Goal: Information Seeking & Learning: Learn about a topic

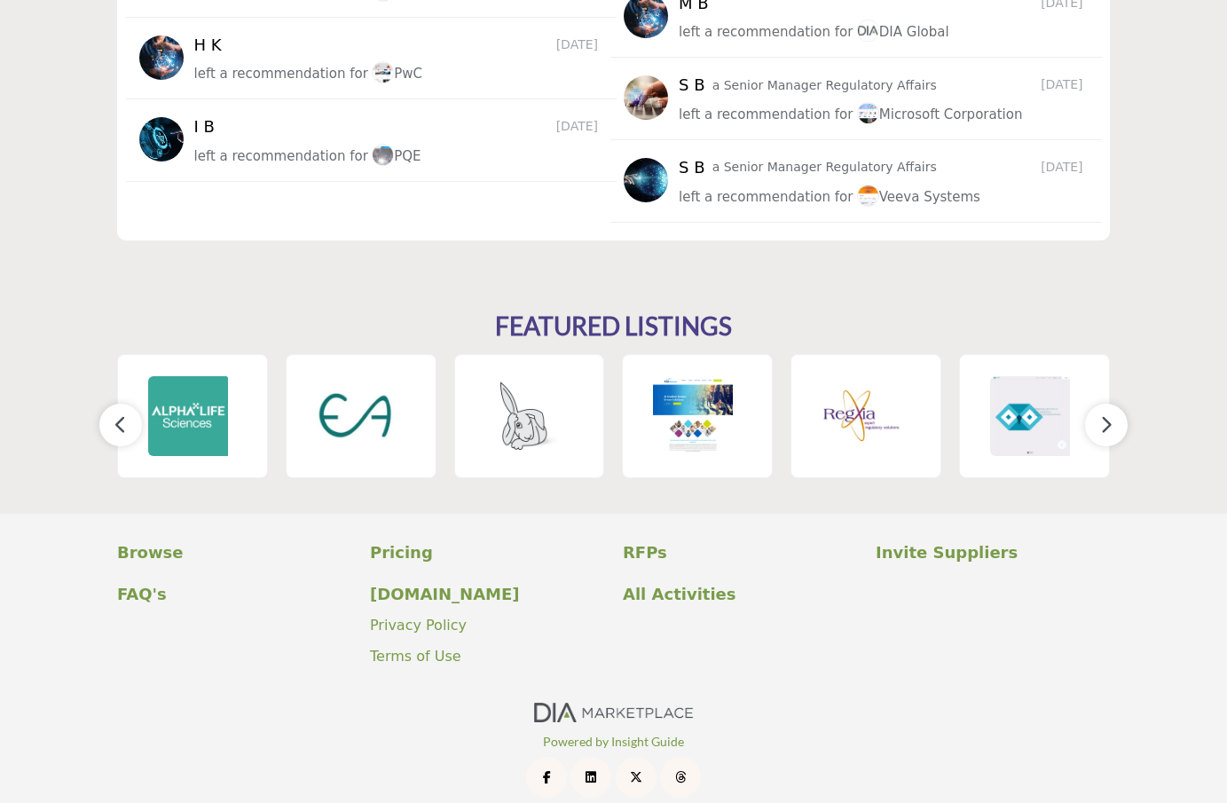
scroll to position [2473, 0]
click at [385, 541] on p "Pricing" at bounding box center [487, 553] width 234 height 24
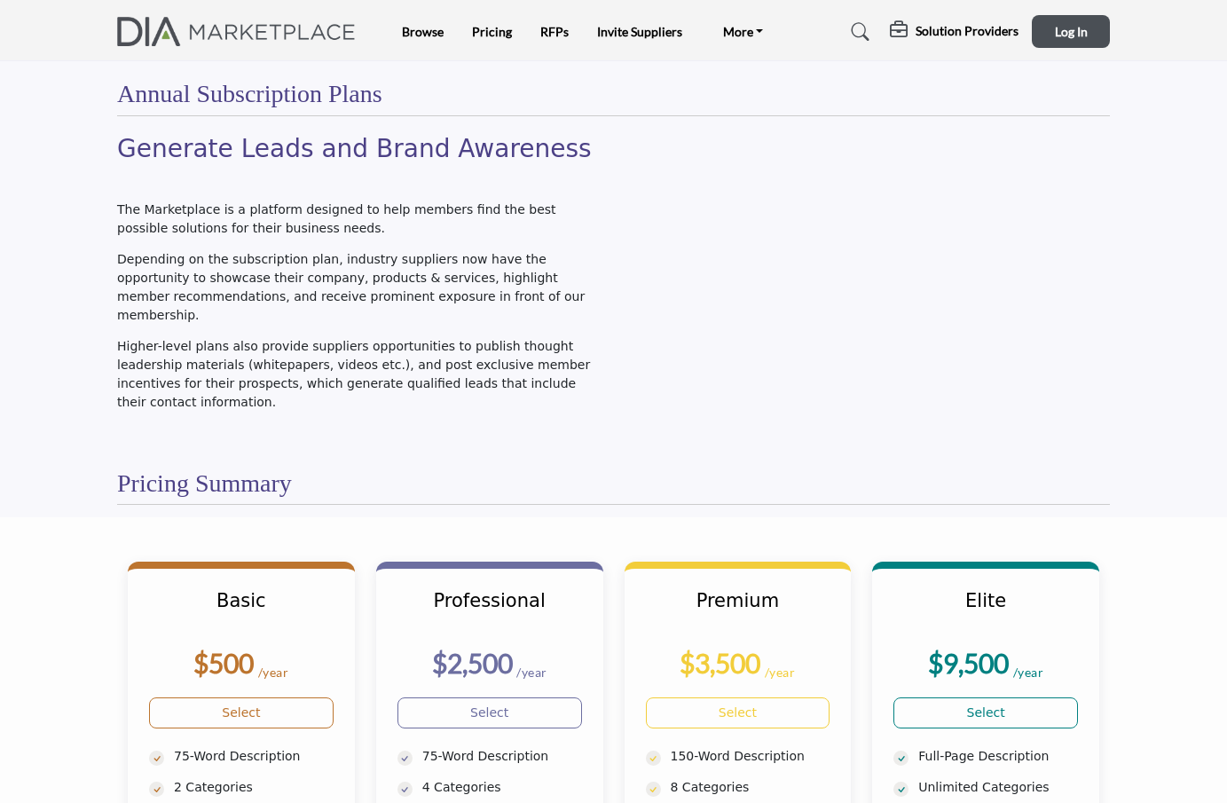
click at [294, 30] on img at bounding box center [240, 31] width 247 height 29
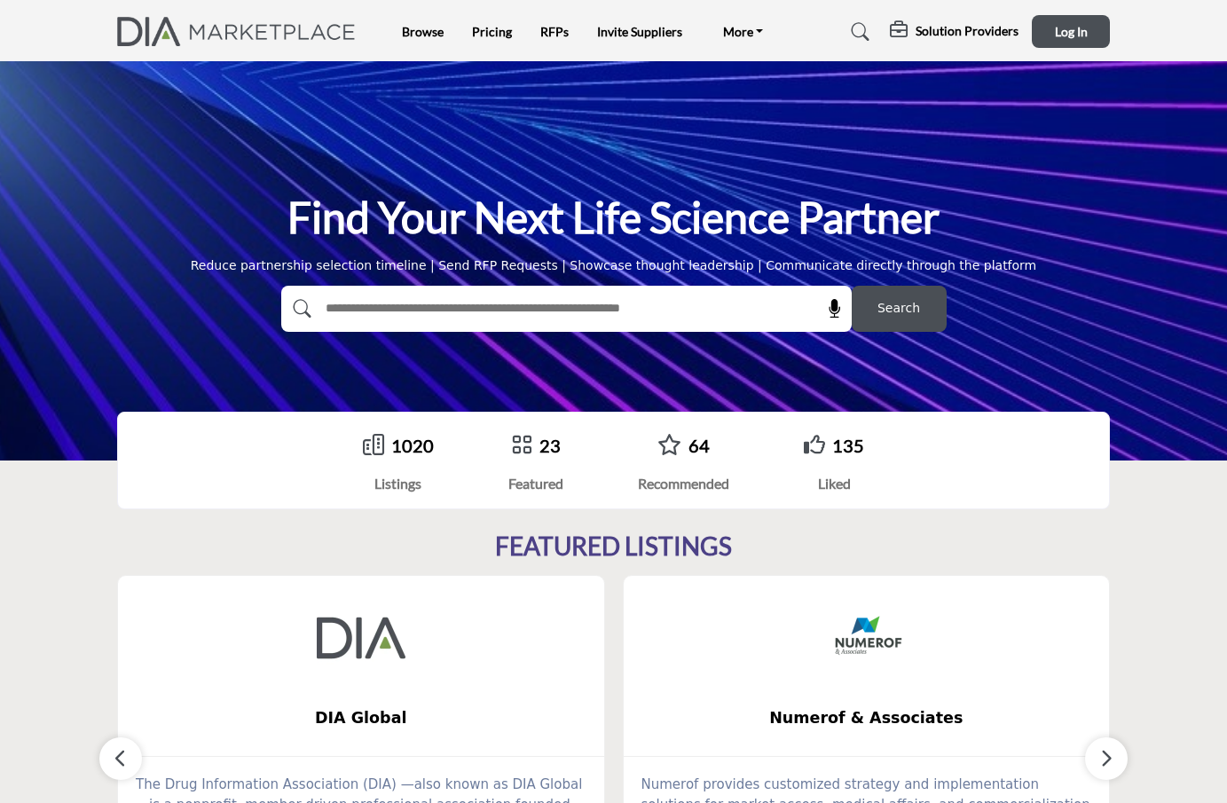
click at [400, 448] on link "1020" at bounding box center [412, 445] width 43 height 21
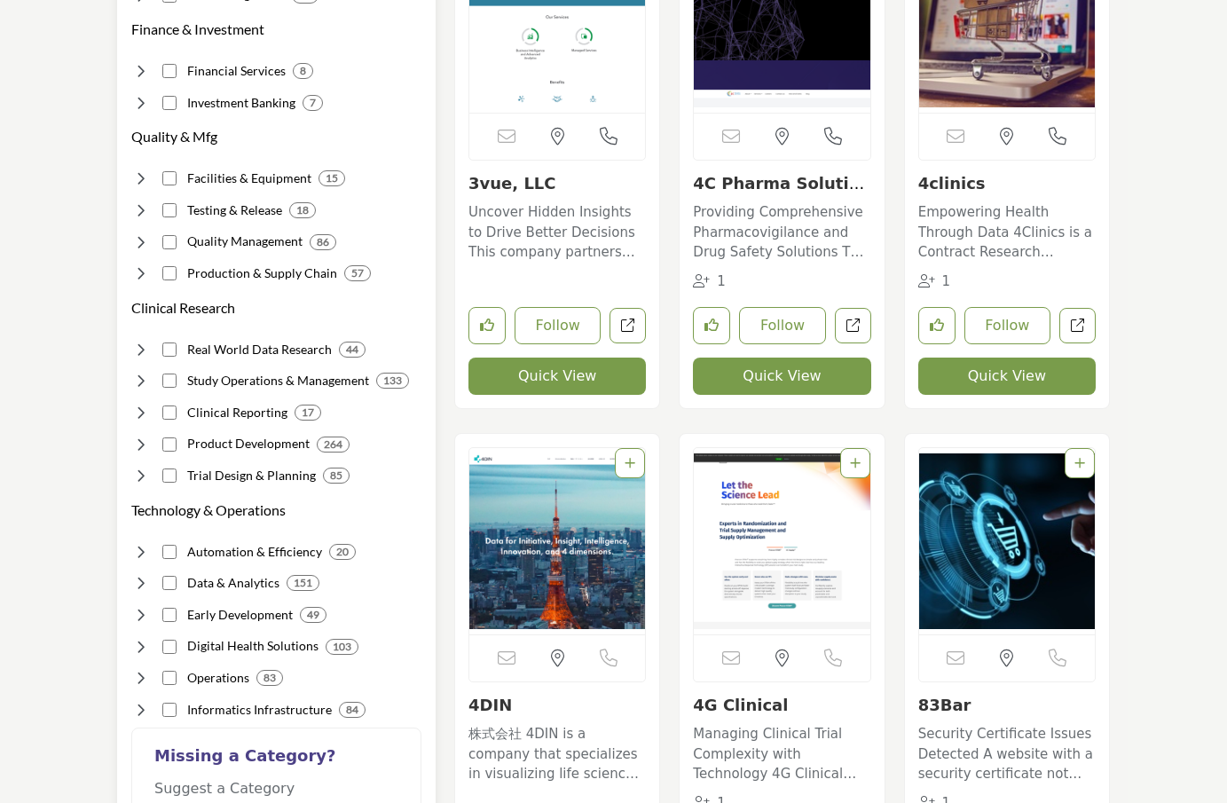
scroll to position [1065, 0]
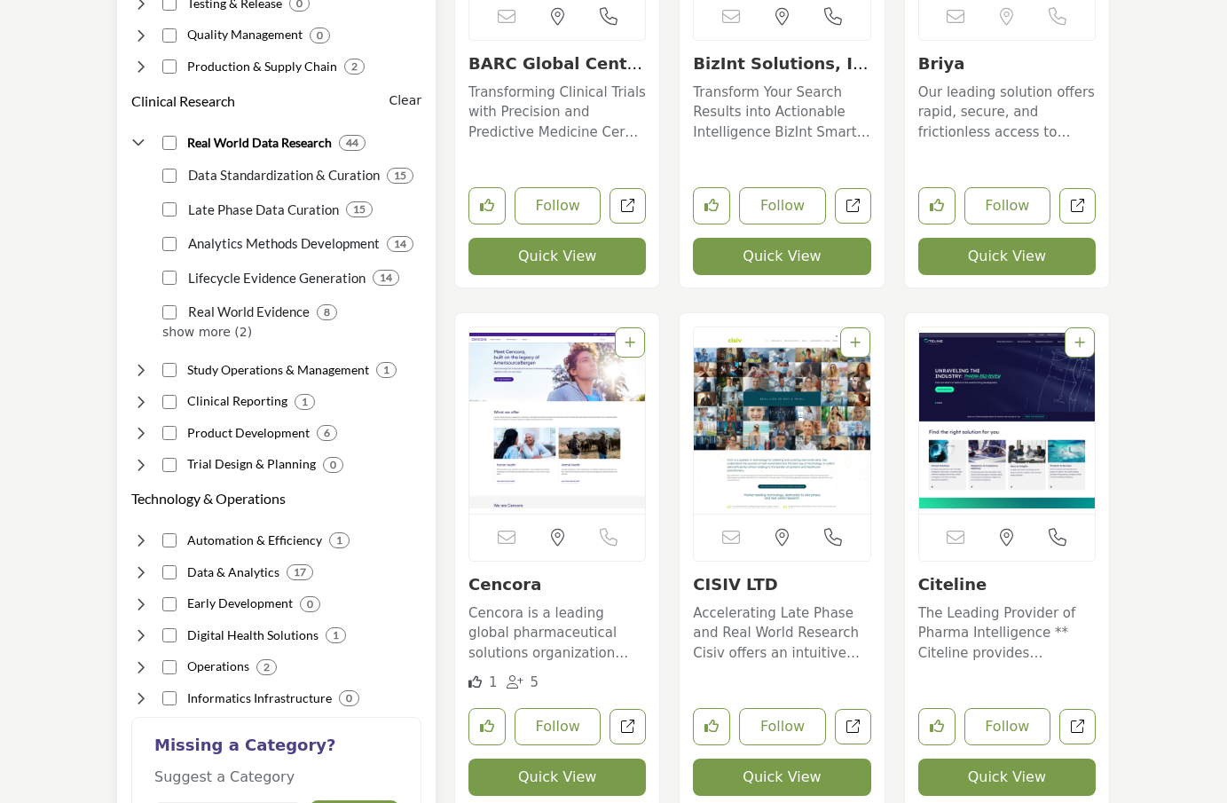
scroll to position [1247, 0]
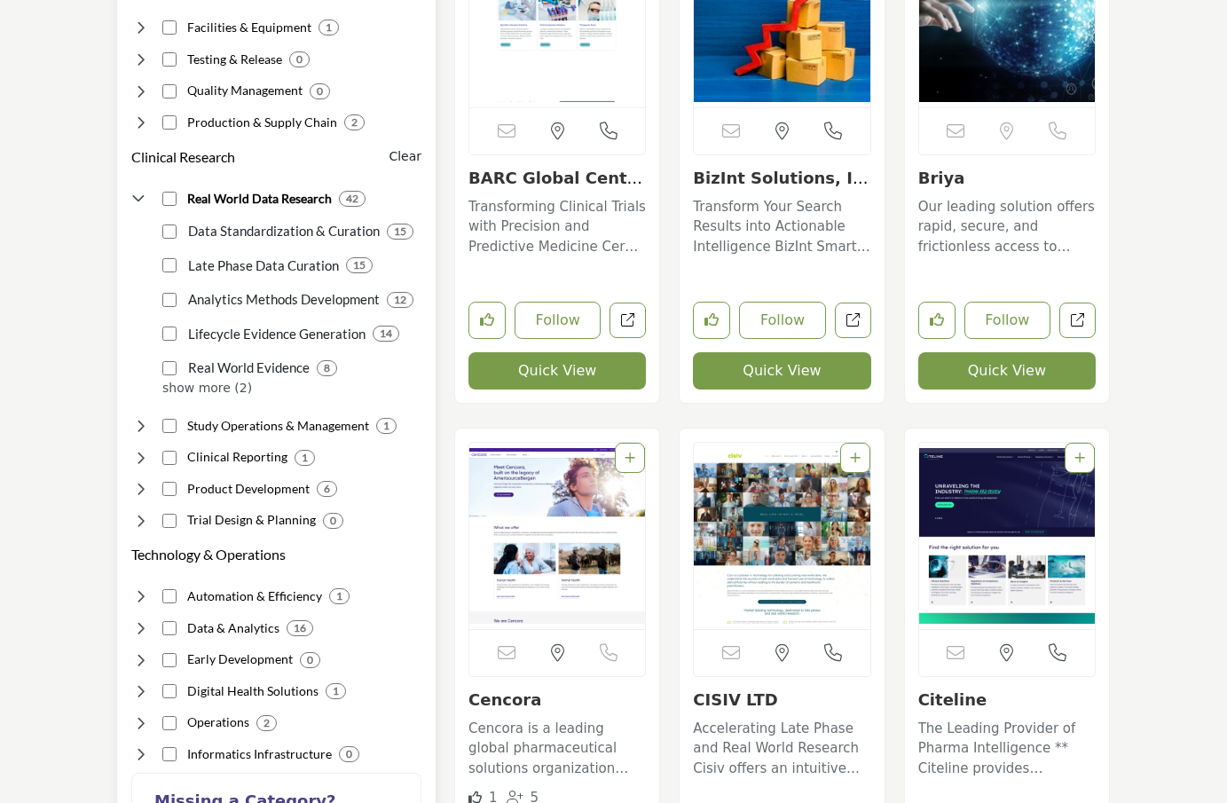
scroll to position [1190, 0]
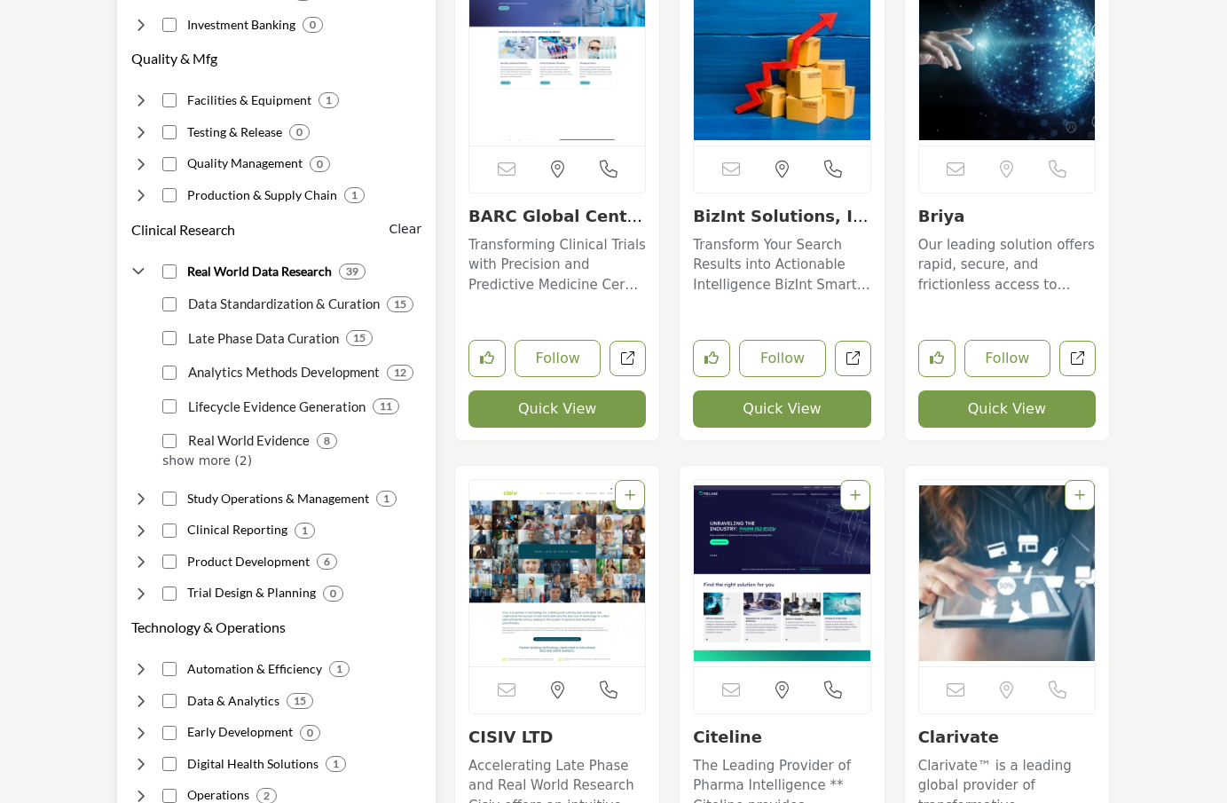
scroll to position [1194, 0]
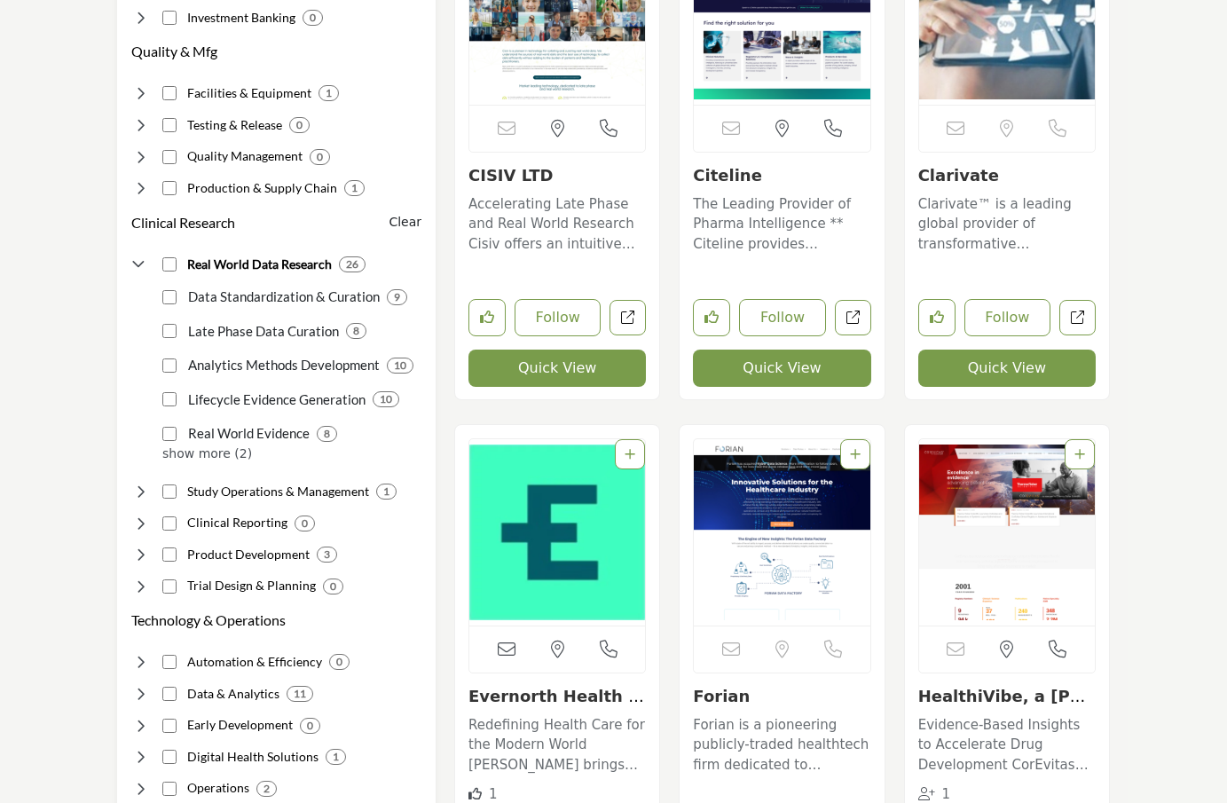
scroll to position [1076, 0]
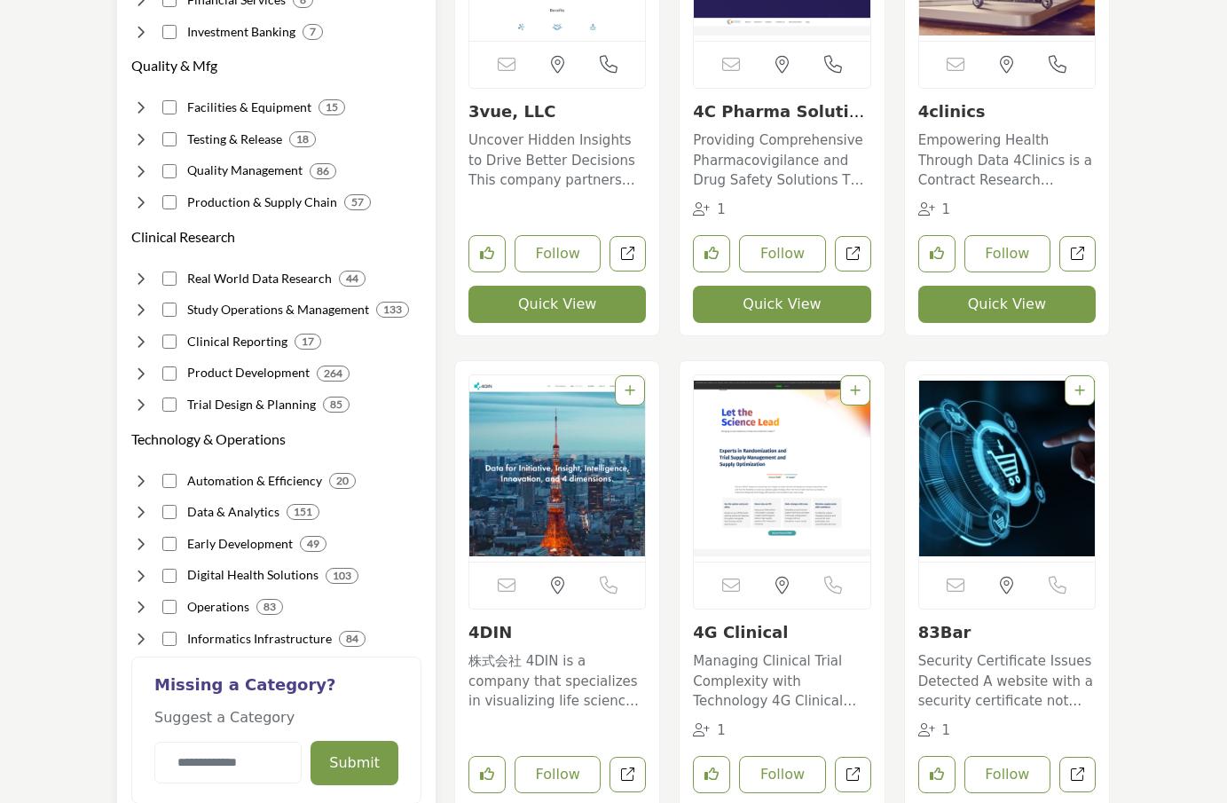
scroll to position [1094, 0]
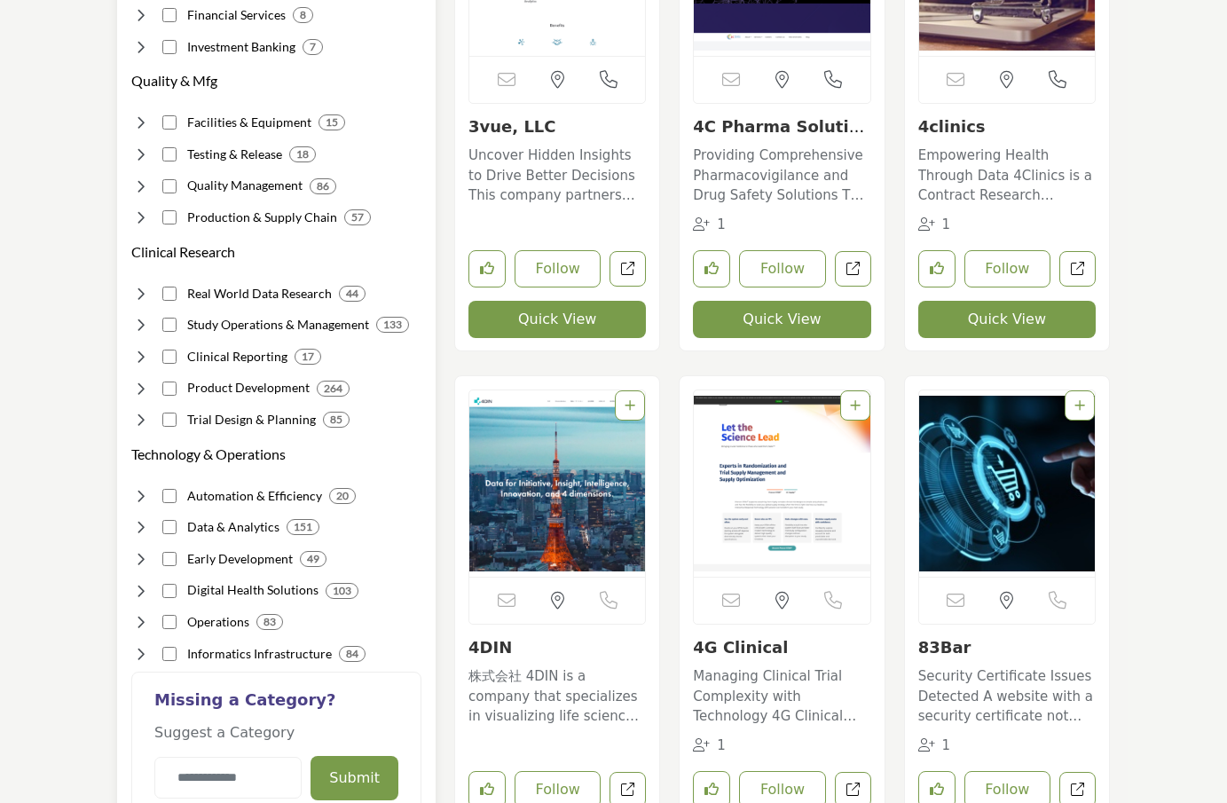
click at [141, 285] on icon at bounding box center [140, 294] width 18 height 18
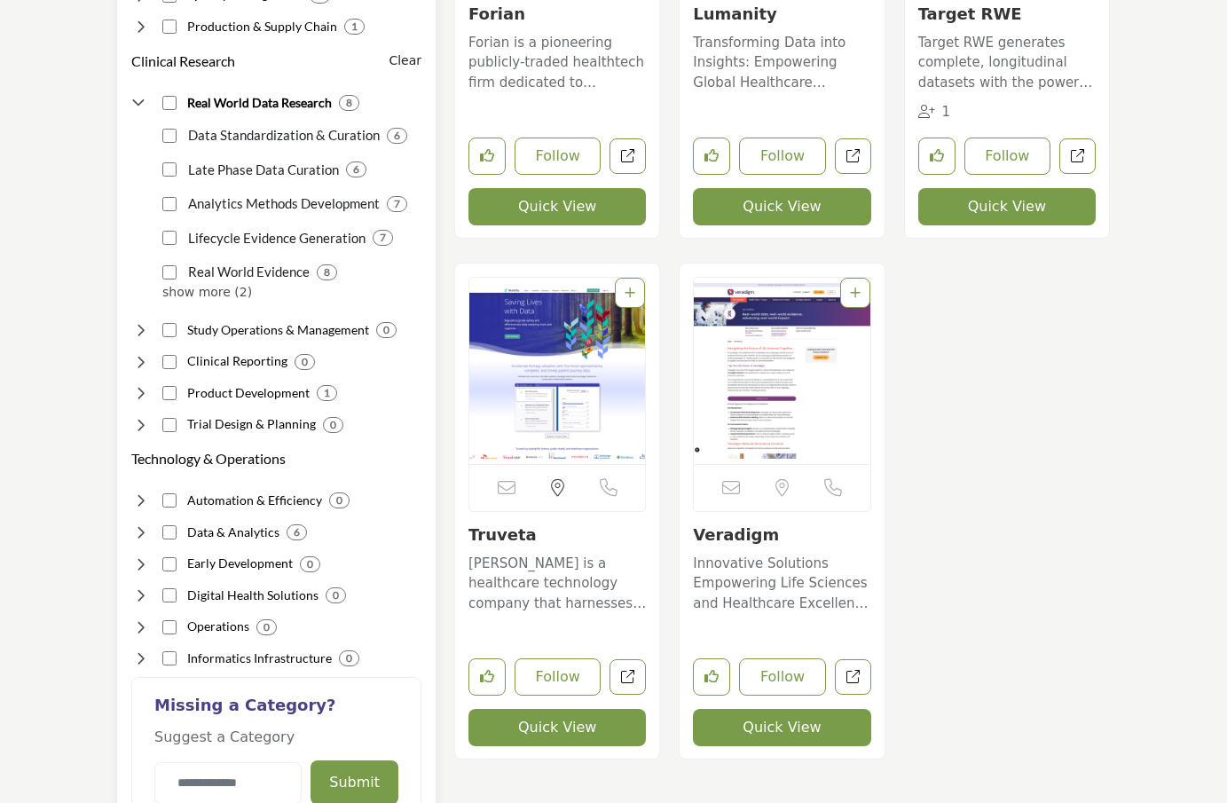
scroll to position [1289, 0]
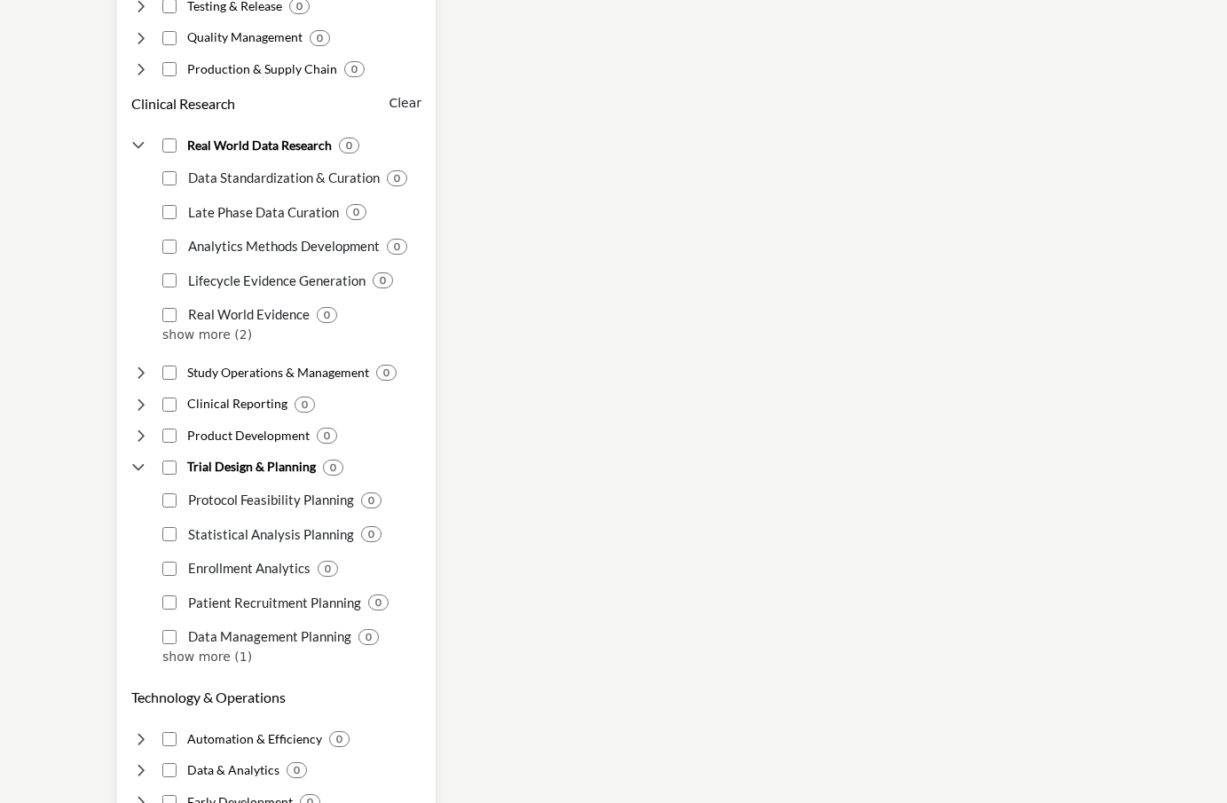
scroll to position [1244, 0]
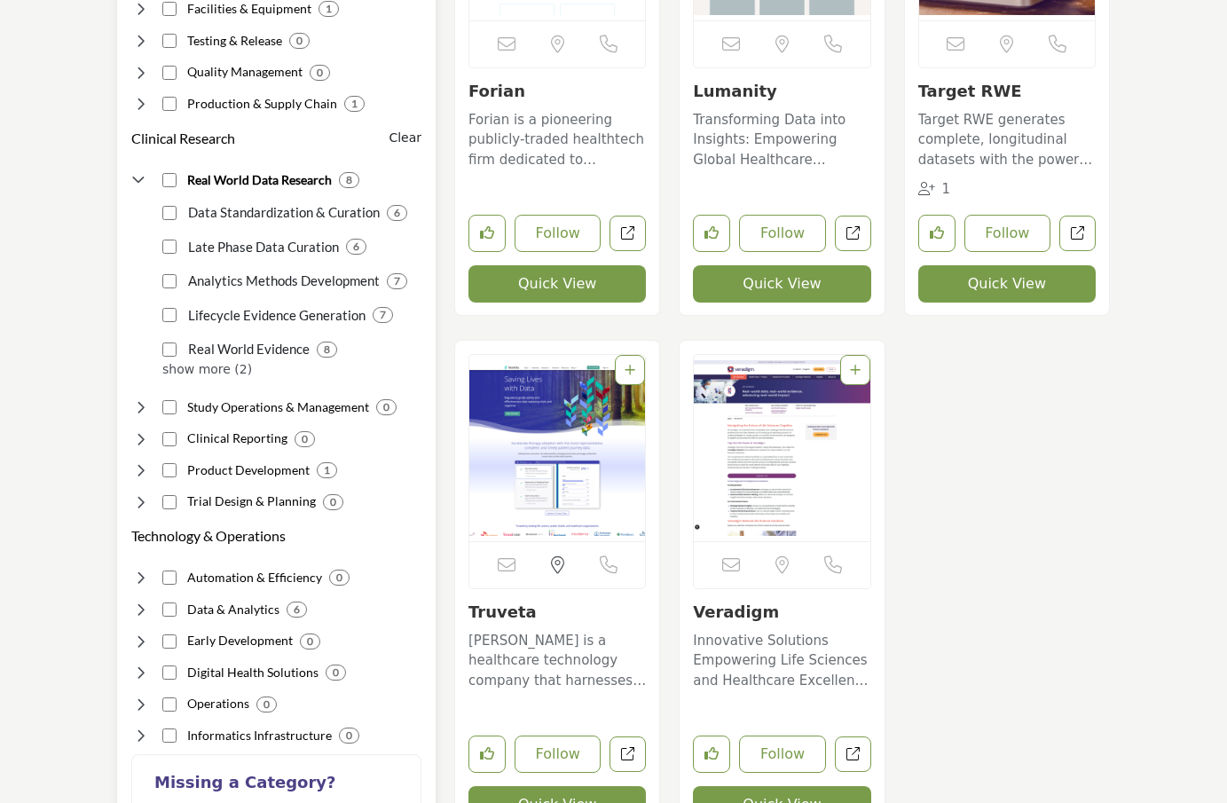
scroll to position [1209, 0]
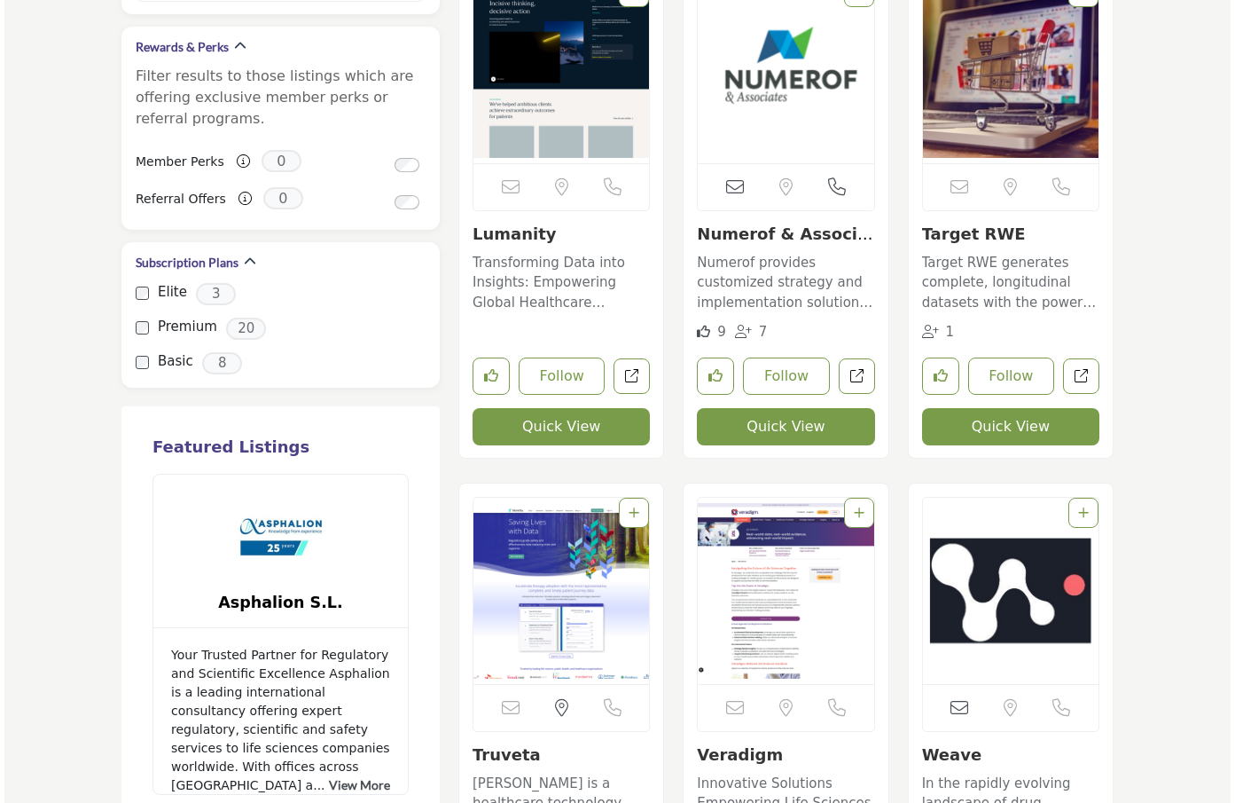
scroll to position [2109, 0]
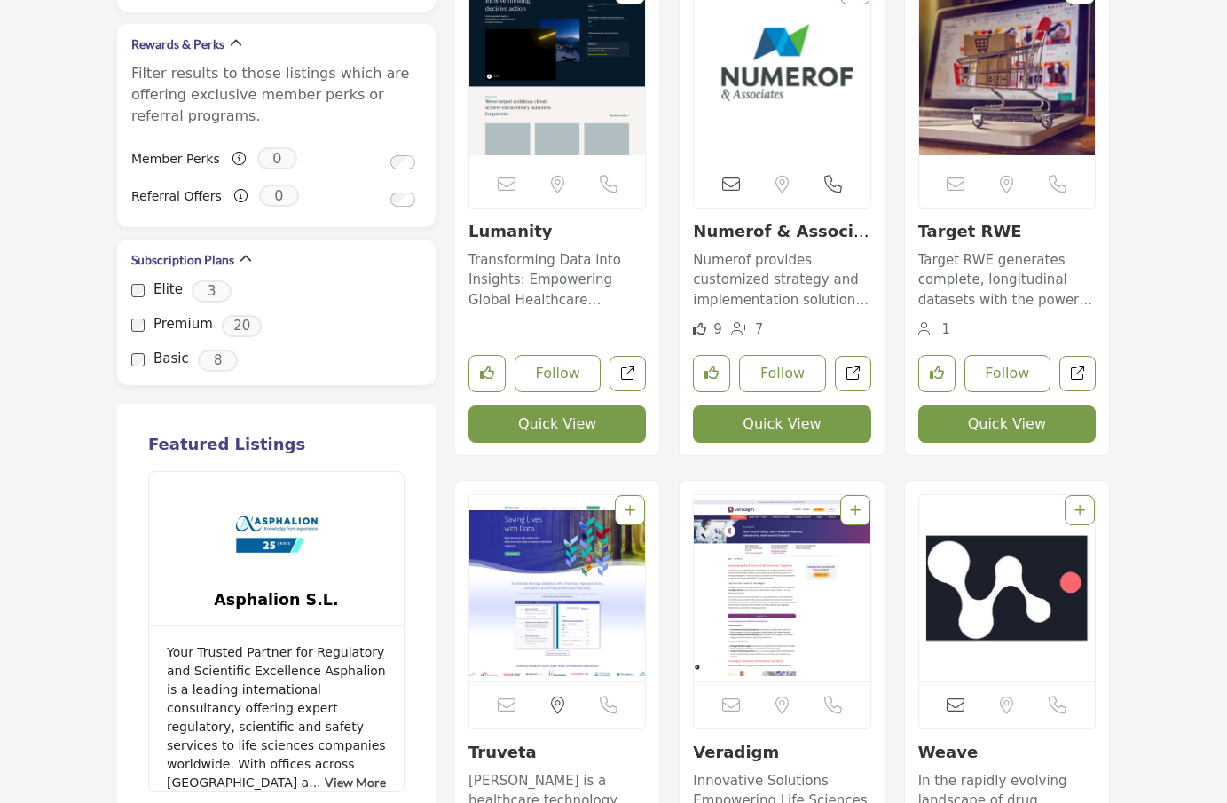
click at [1008, 419] on button "Quick View" at bounding box center [1006, 423] width 177 height 37
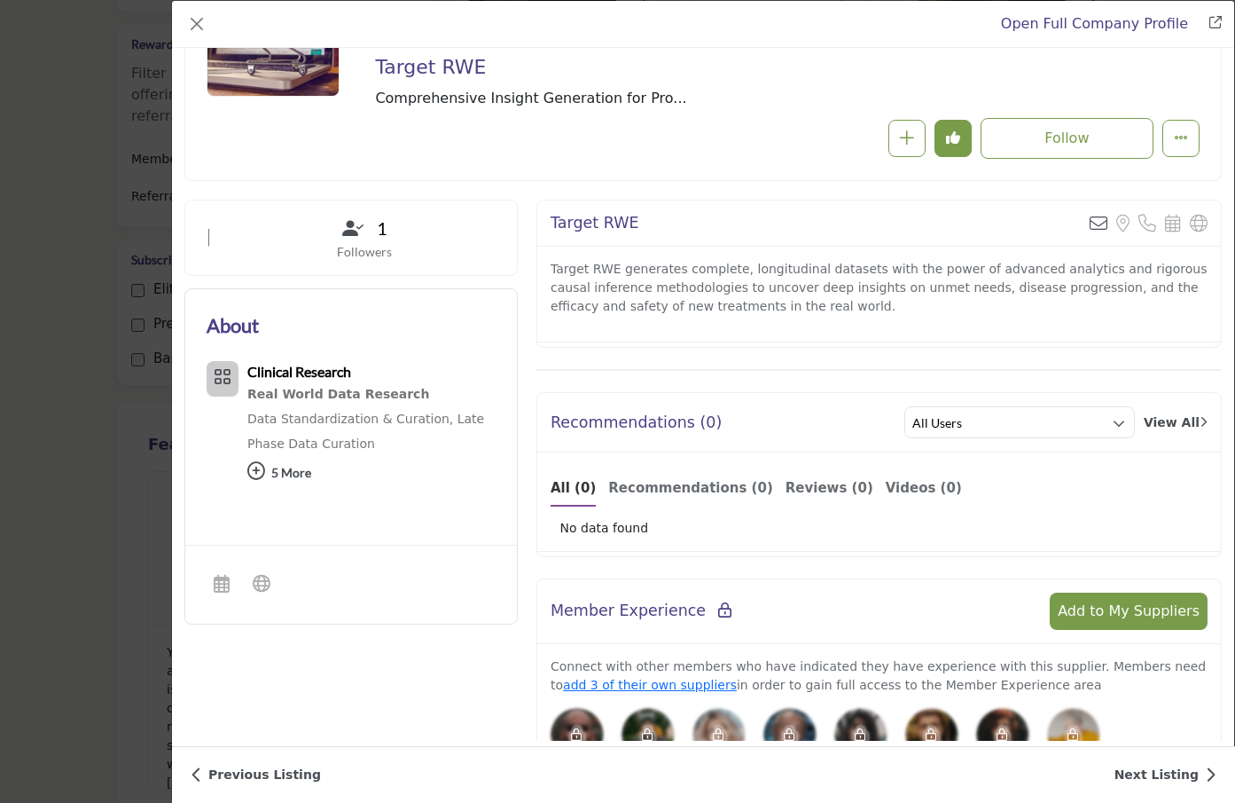
scroll to position [206, 0]
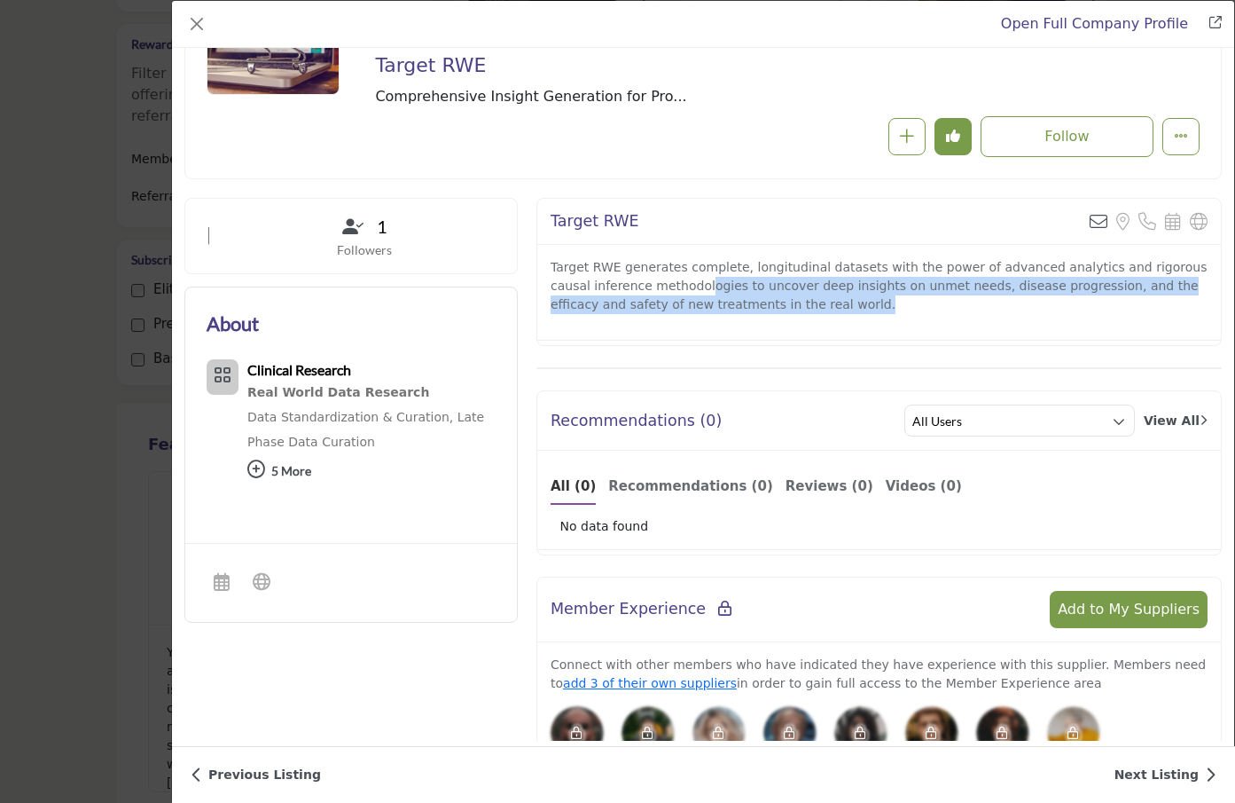
drag, startPoint x: 660, startPoint y: 287, endPoint x: 801, endPoint y: 313, distance: 143.3
click at [801, 313] on p "Target RWE generates complete, longitudinal datasets with the power of advanced…" at bounding box center [879, 286] width 657 height 56
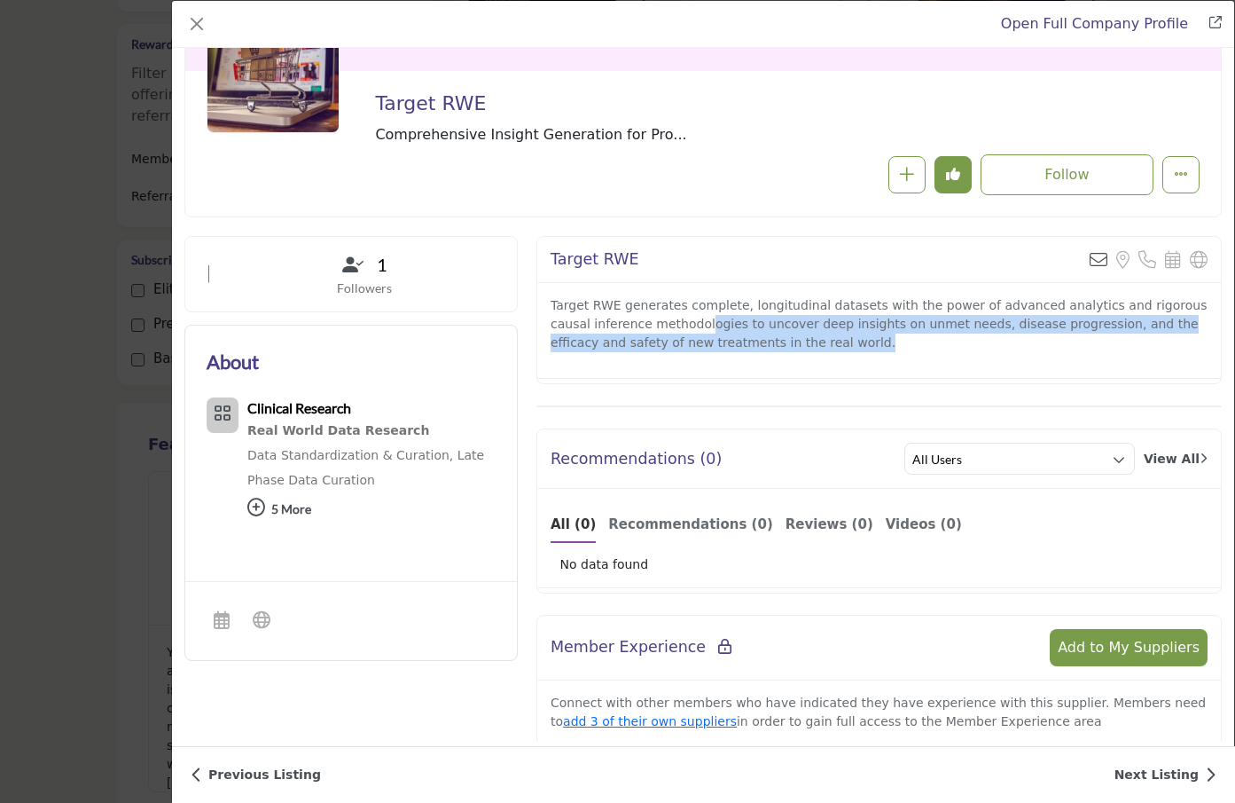
scroll to position [166, 0]
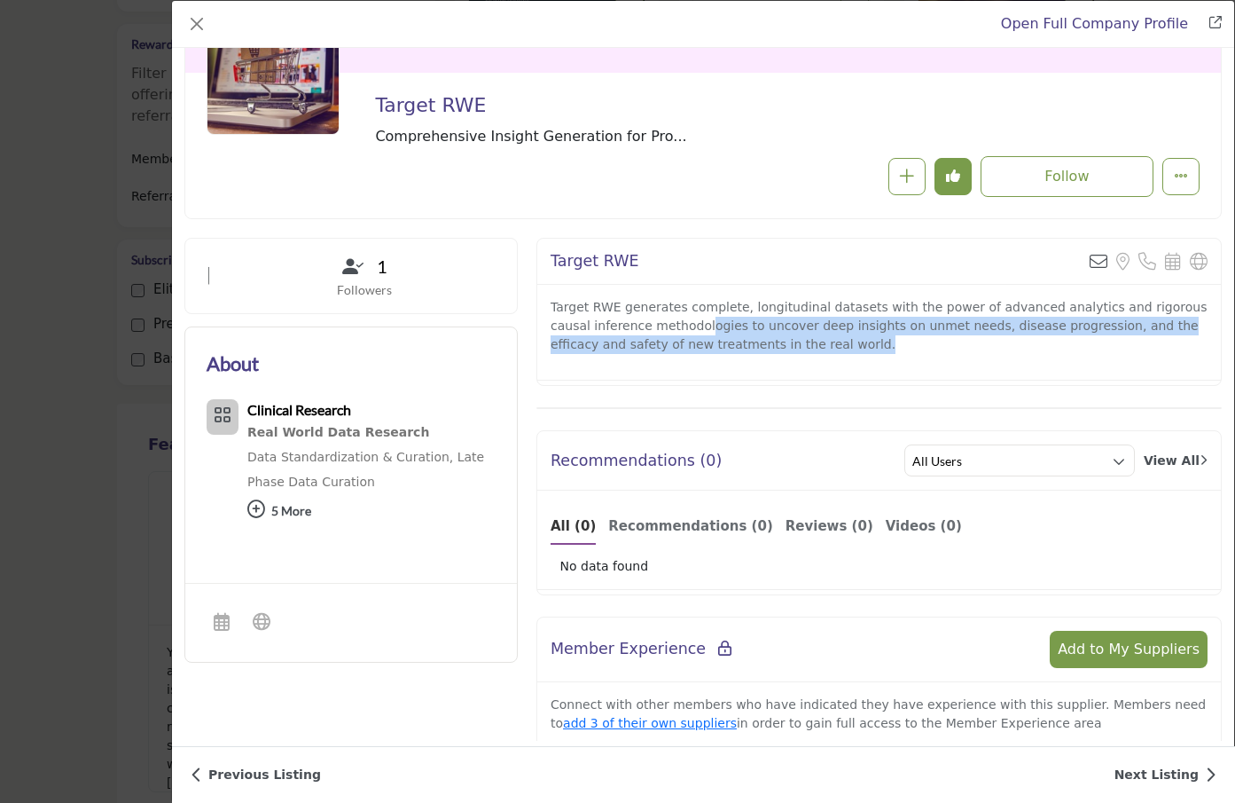
click at [1071, 22] on link "Open Full Company Profile" at bounding box center [1094, 23] width 187 height 17
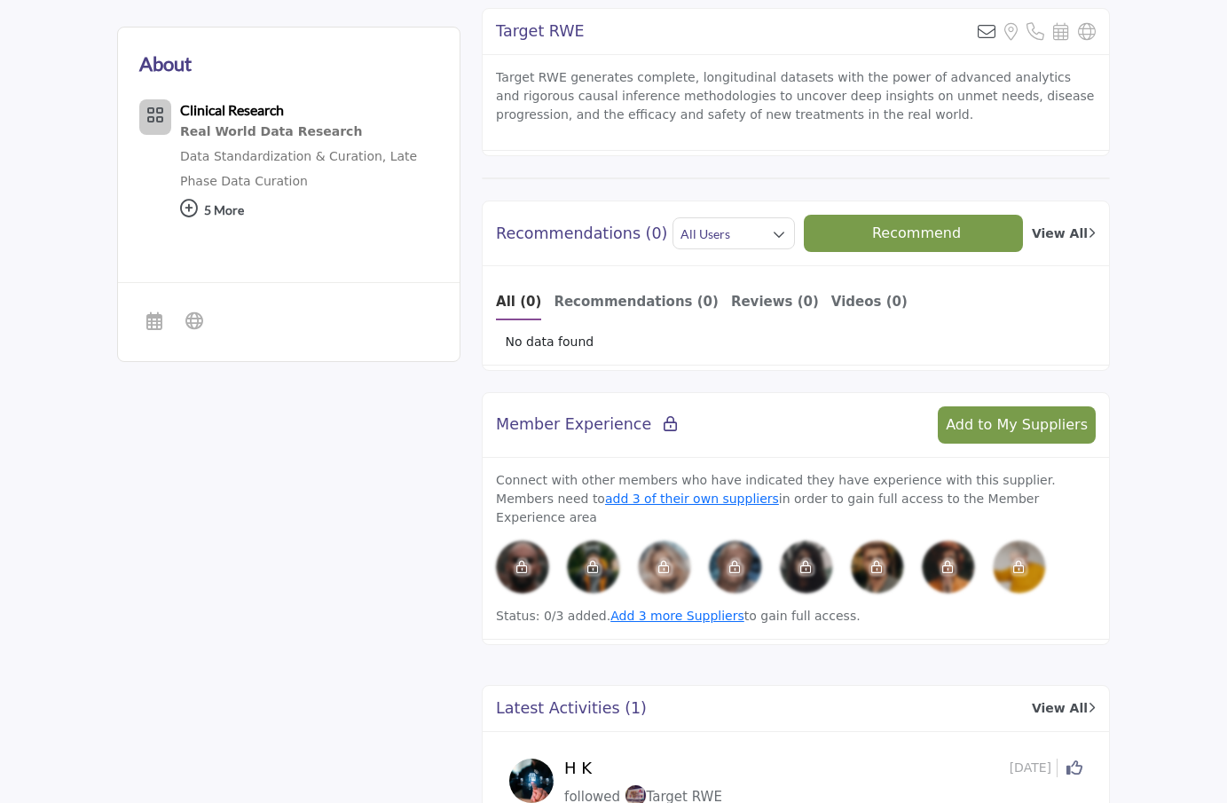
scroll to position [505, 0]
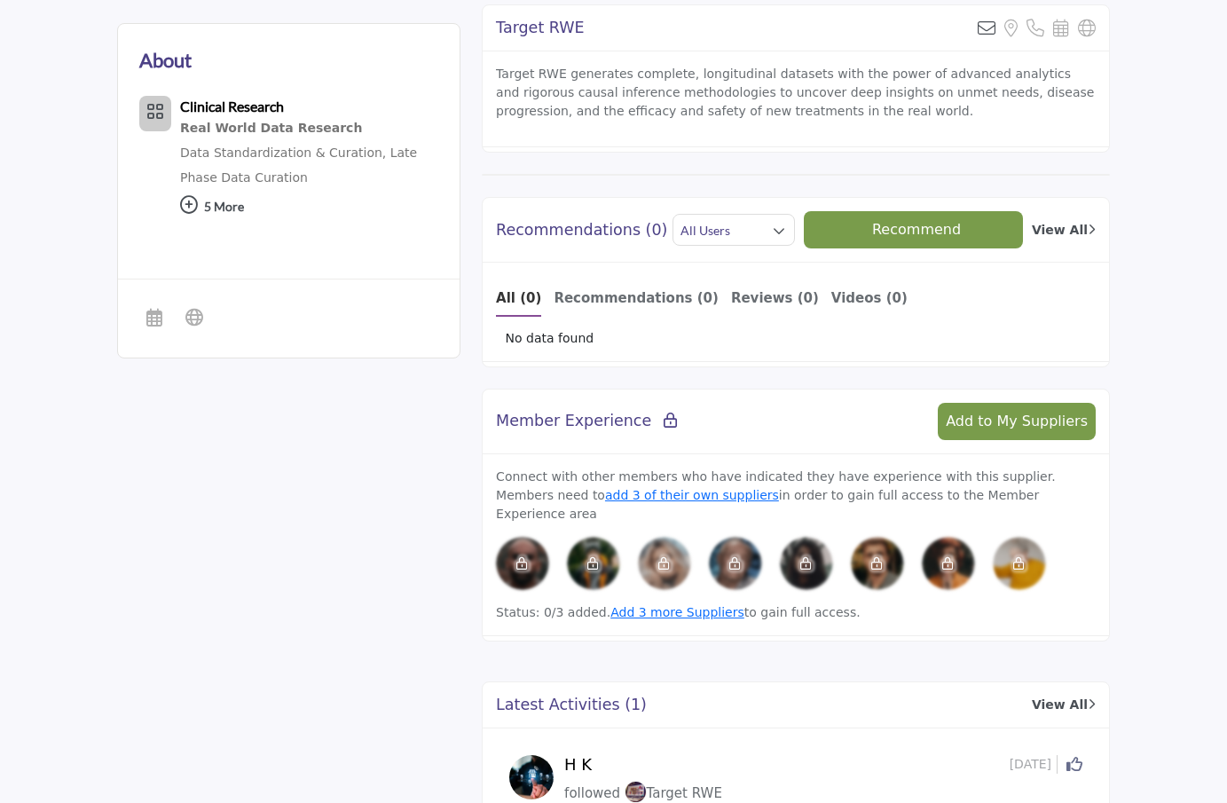
click at [1048, 420] on span "Add to My Suppliers" at bounding box center [1016, 420] width 142 height 17
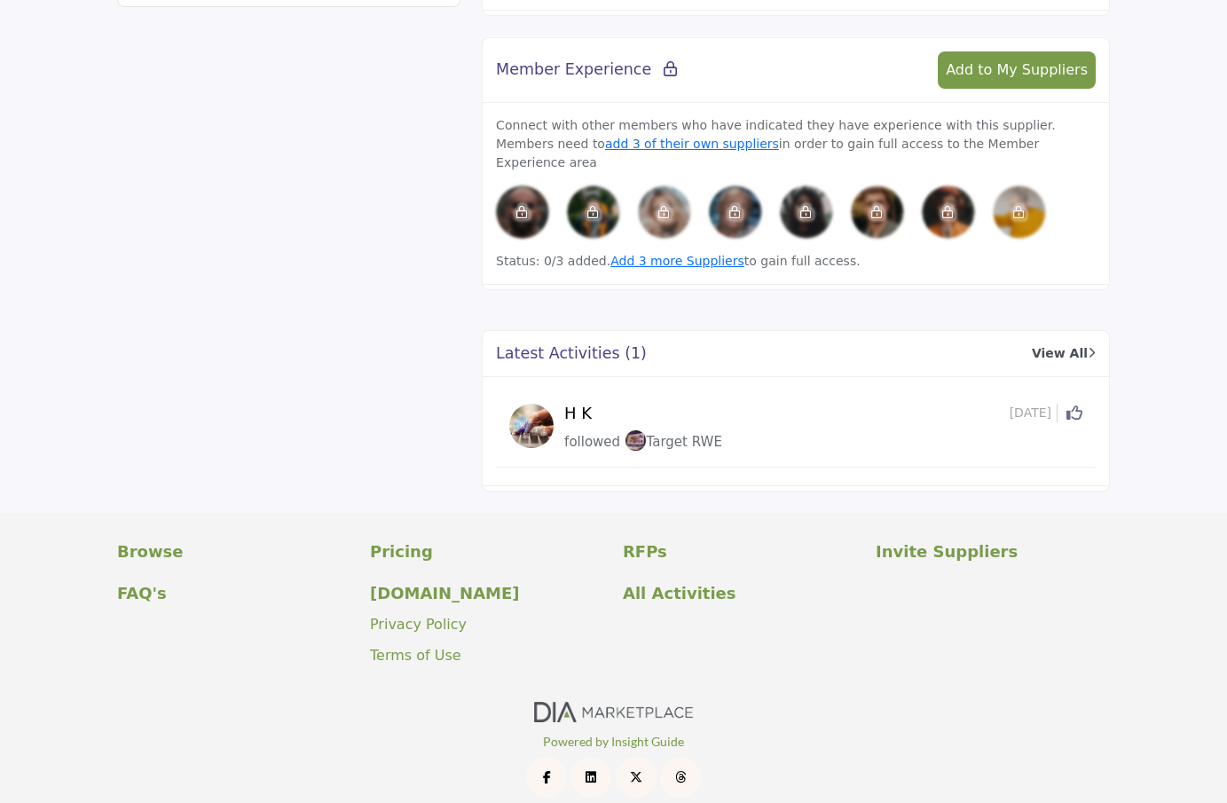
scroll to position [855, 0]
